Goal: Information Seeking & Learning: Learn about a topic

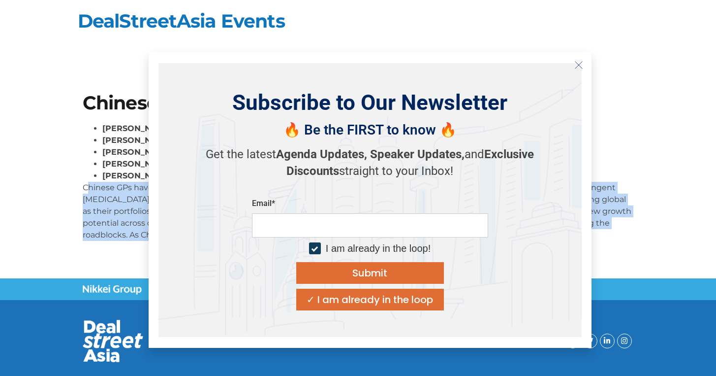
drag, startPoint x: 551, startPoint y: 243, endPoint x: 139, endPoint y: 157, distance: 420.9
click at [83, 188] on div "William Zhao , Partner, BAI Capital Steven Wang , Founder & CEO, Highlight Capi…" at bounding box center [358, 186] width 551 height 126
click at [576, 65] on icon "Close" at bounding box center [579, 65] width 9 height 9
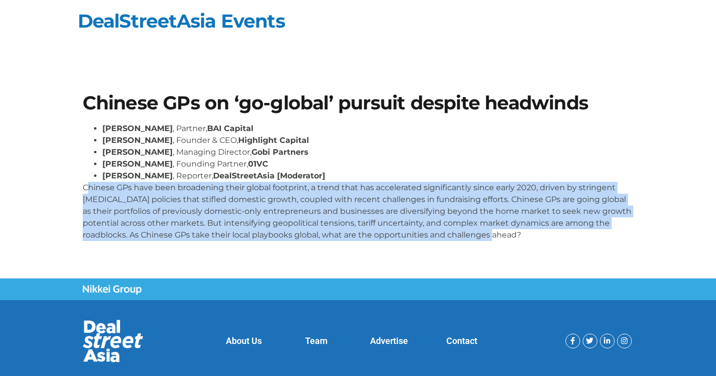
click at [575, 246] on div "William Zhao , Partner, BAI Capital Steven Wang , Founder & CEO, Highlight Capi…" at bounding box center [358, 186] width 551 height 126
drag, startPoint x: 548, startPoint y: 240, endPoint x: 4, endPoint y: 192, distance: 545.7
click at [4, 192] on section "Chinese GPs on ‘go-global’ pursuit despite headwinds William Zhao , Partner, BA…" at bounding box center [358, 171] width 716 height 214
copy p "Chinese GPs have been broadening their global footprint, a trend that has accel…"
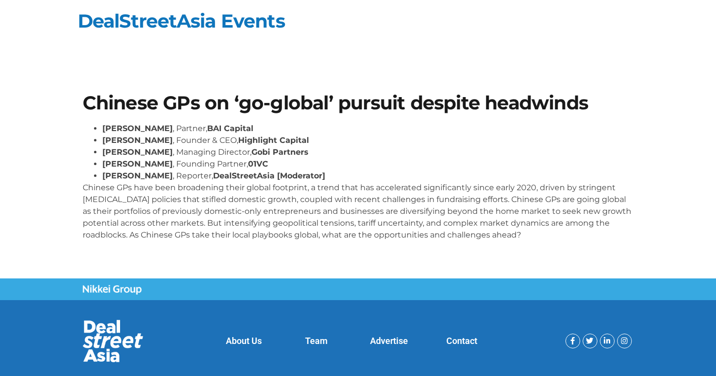
click at [333, 170] on li "Stephanie Li , Reporter, DealStreetAsia [Moderator]" at bounding box center [368, 176] width 532 height 12
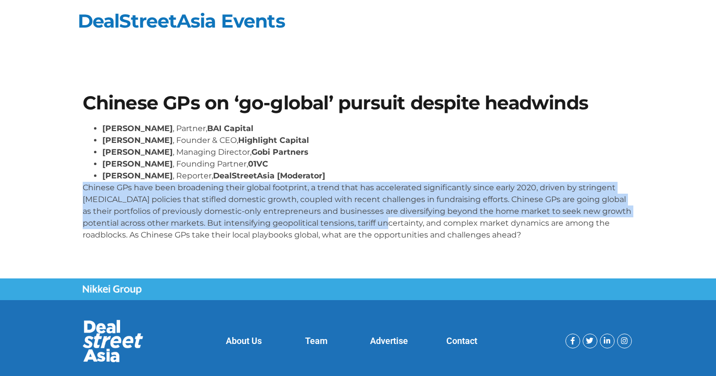
drag, startPoint x: 52, startPoint y: 184, endPoint x: 410, endPoint y: 217, distance: 360.0
click at [410, 217] on section "Chinese GPs on ‘go-global’ pursuit despite headwinds William Zhao , Partner, BA…" at bounding box center [358, 171] width 716 height 214
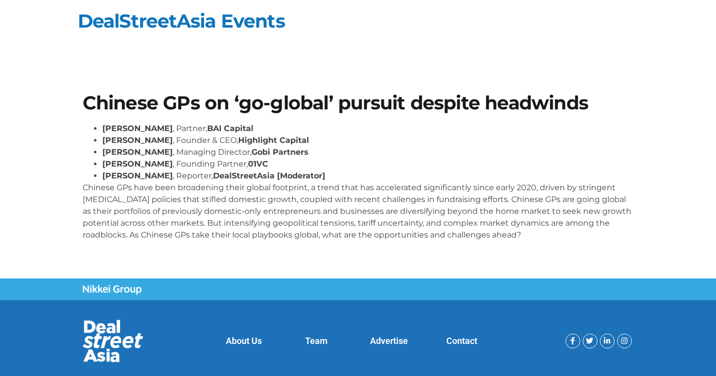
click at [407, 212] on p "Chinese GPs have been broadening their global footprint, a trend that has accel…" at bounding box center [358, 211] width 551 height 59
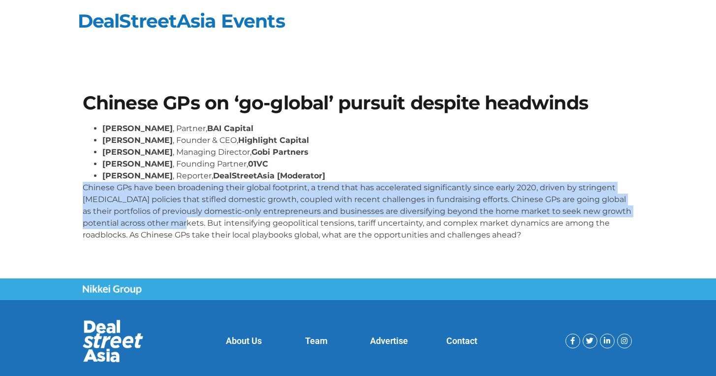
drag, startPoint x: 74, startPoint y: 189, endPoint x: 208, endPoint y: 225, distance: 138.8
click at [208, 225] on section "Chinese GPs on ‘go-global’ pursuit despite headwinds William Zhao , Partner, BA…" at bounding box center [358, 171] width 716 height 214
copy p "Chinese GPs have been broadening their global footprint, a trend that has accel…"
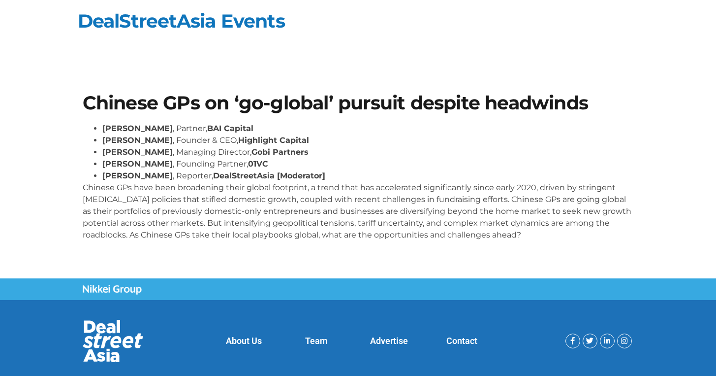
click at [263, 137] on strong "Highlight Capital" at bounding box center [273, 139] width 71 height 9
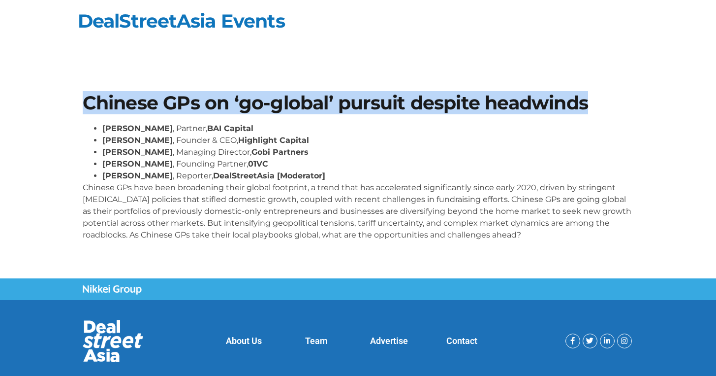
drag, startPoint x: 64, startPoint y: 105, endPoint x: 717, endPoint y: 118, distance: 653.5
click at [716, 118] on html "Skip to content DealStreetAsia Events Chinese GPs on ‘go-global’ pursuit despit…" at bounding box center [358, 199] width 716 height 399
copy div "Chinese GPs on ‘go-global’ pursuit despite headwinds"
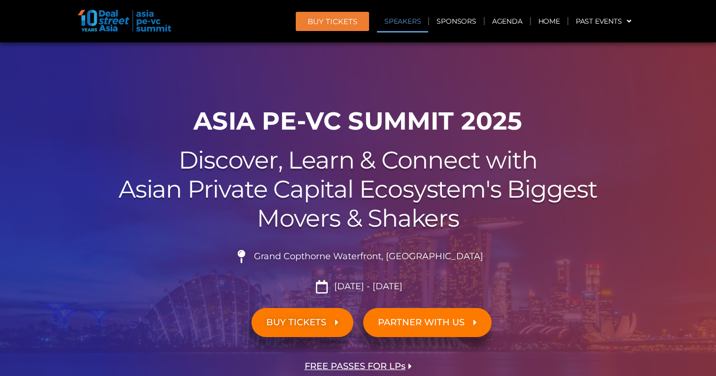
click at [420, 19] on link "Speakers" at bounding box center [402, 21] width 51 height 23
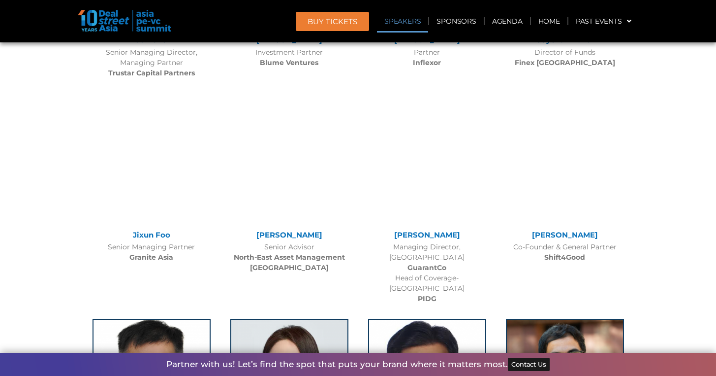
scroll to position [4533, 0]
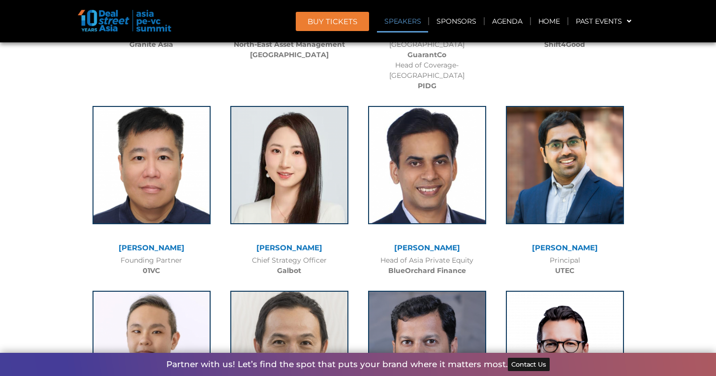
click at [155, 181] on div at bounding box center [152, 172] width 128 height 143
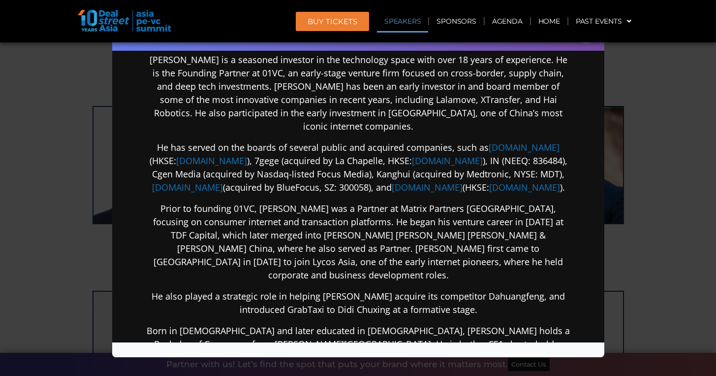
scroll to position [217, 0]
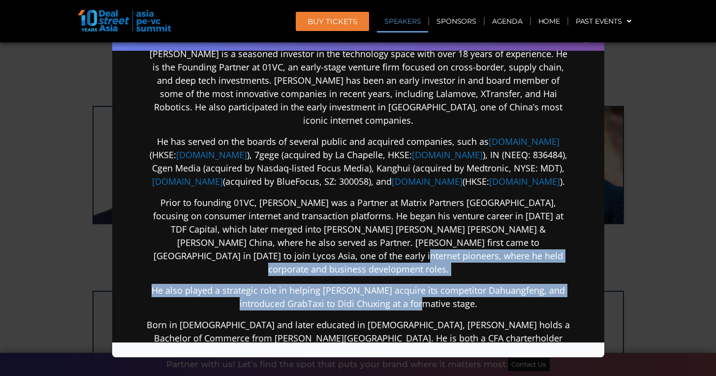
drag, startPoint x: 413, startPoint y: 241, endPoint x: 429, endPoint y: 281, distance: 43.1
click at [429, 281] on div "Ian Goh is a seasoned investor in the technology space with over 18 years of ex…" at bounding box center [357, 280] width 425 height 466
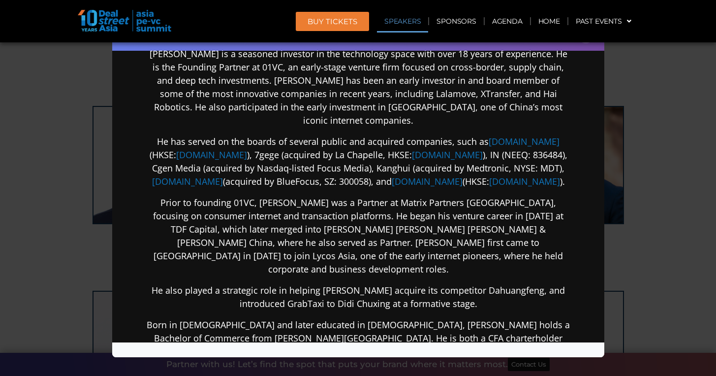
click at [385, 215] on p "Prior to founding 01VC, Ian was a Partner at Matrix Partners China, focusing on…" at bounding box center [357, 236] width 425 height 80
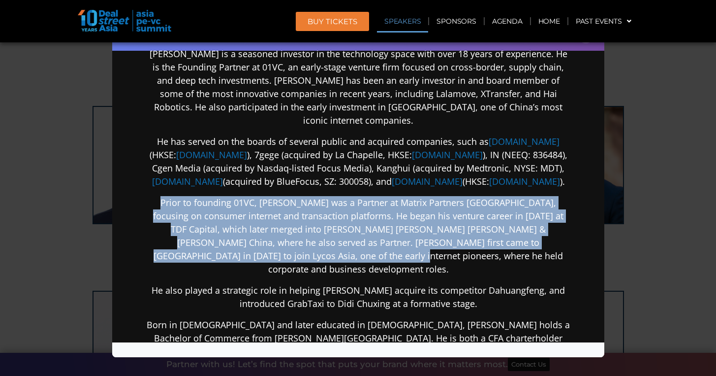
drag, startPoint x: 435, startPoint y: 246, endPoint x: 128, endPoint y: 191, distance: 312.2
click at [128, 191] on div "Ian Goh Founding Partner 01VC Ian Goh is a seasoned investor in the technology …" at bounding box center [358, 189] width 473 height 696
copy p "Prior to founding 01VC, Ian was a Partner at Matrix Partners China, focusing on…"
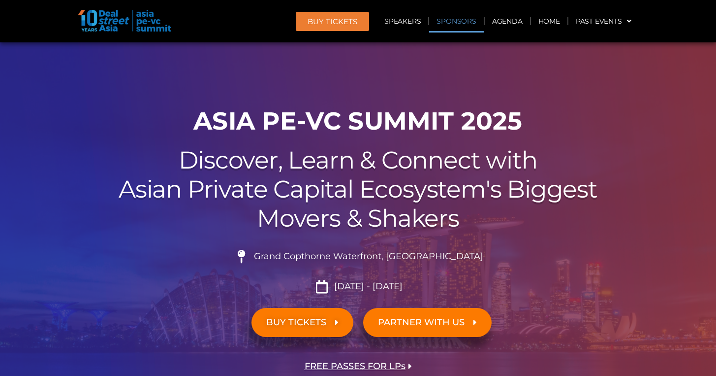
click at [447, 18] on link "Sponsors" at bounding box center [456, 21] width 54 height 23
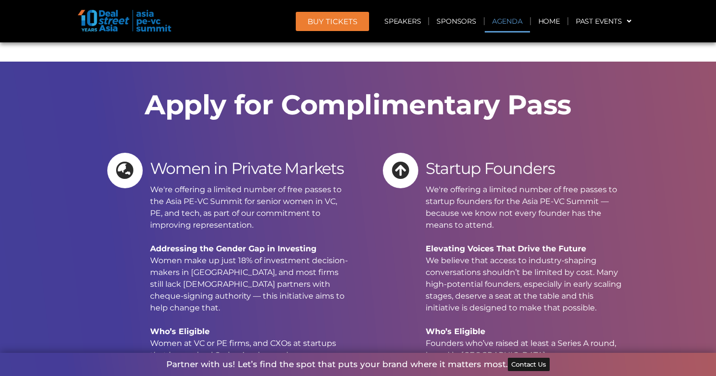
click at [510, 25] on link "Agenda" at bounding box center [507, 21] width 45 height 23
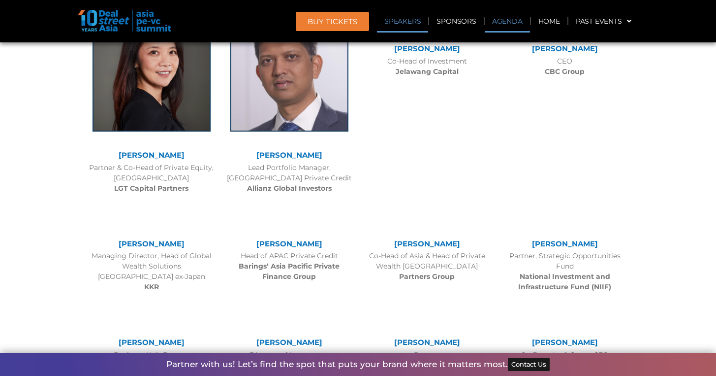
scroll to position [524, 0]
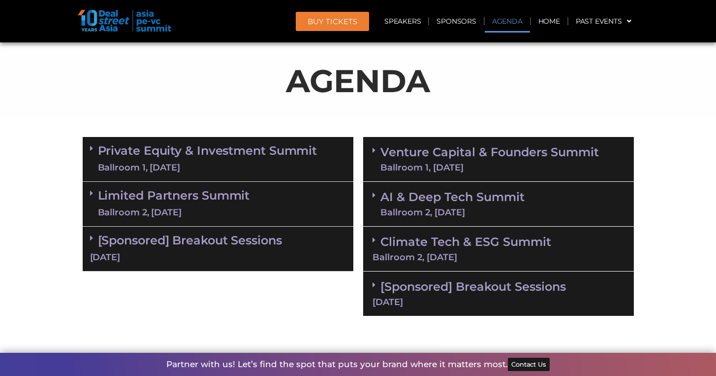
click at [466, 154] on link "Venture Capital & Founders​ Summit Ballroom 1, [DATE]" at bounding box center [490, 159] width 219 height 26
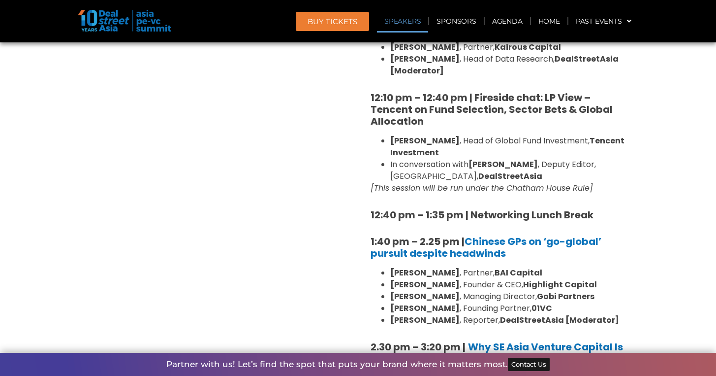
scroll to position [1139, 0]
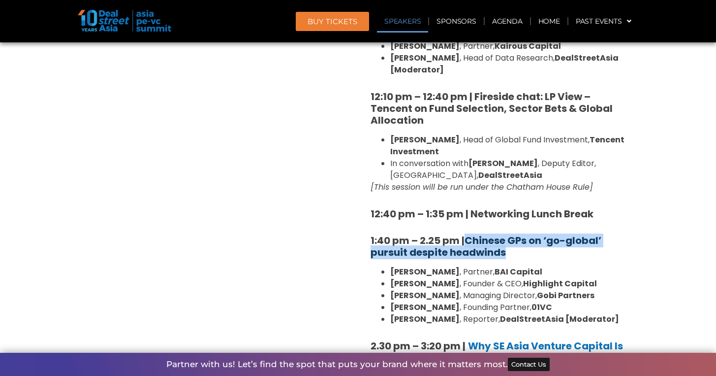
drag, startPoint x: 513, startPoint y: 227, endPoint x: 469, endPoint y: 219, distance: 44.6
click at [469, 234] on h5 "1:40 pm – 2.25 pm | Chinese GPs on ‘go-global’ pursuit despite headwinds" at bounding box center [499, 246] width 256 height 24
copy link "Chinese GPs on ‘go-global’ pursuit despite headwinds"
click at [480, 233] on link "Chinese GPs on ‘go-global’ pursuit despite headwinds" at bounding box center [486, 246] width 231 height 26
